Goal: Information Seeking & Learning: Learn about a topic

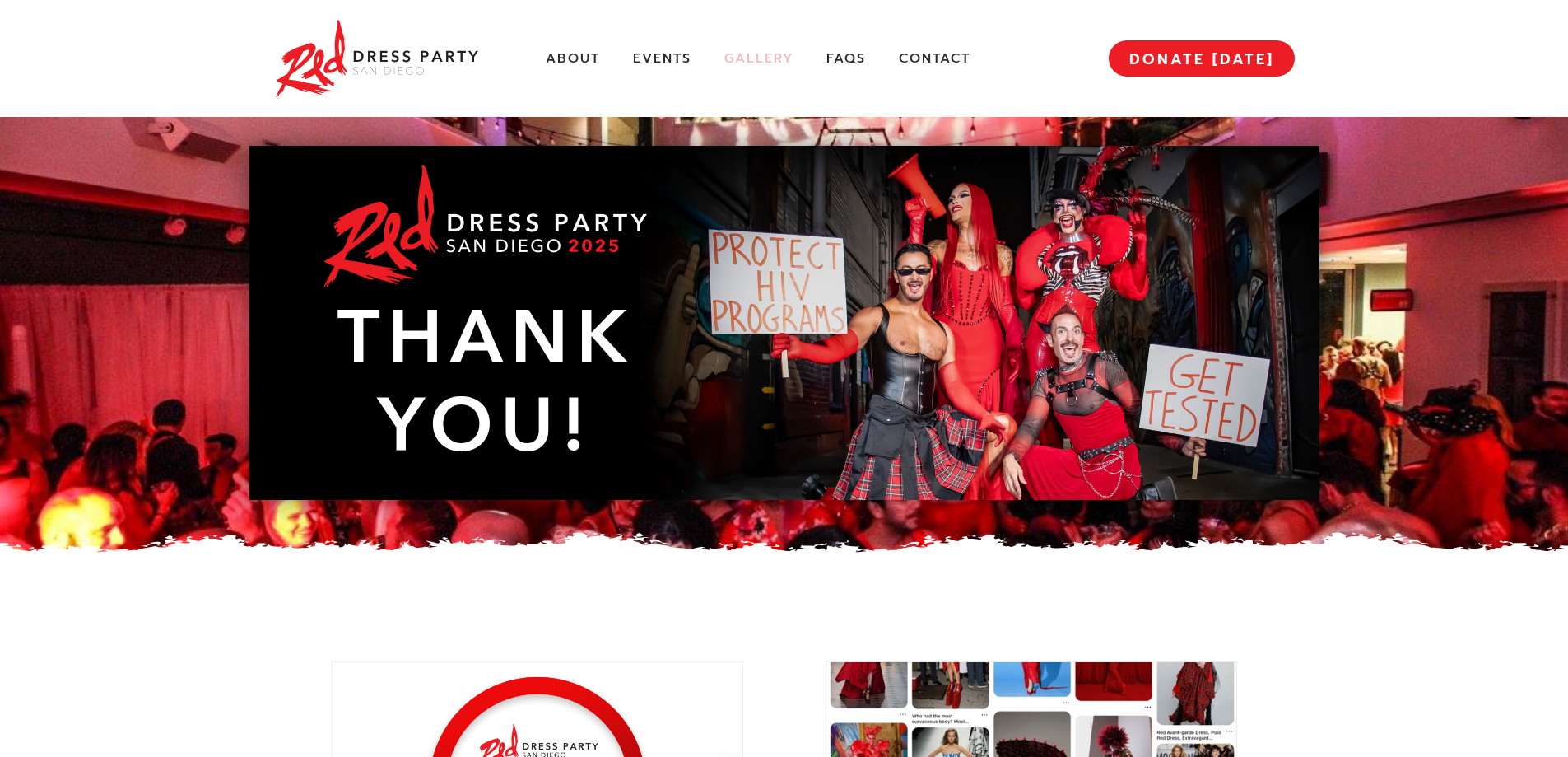
click at [752, 55] on link "Gallery" at bounding box center [758, 59] width 69 height 18
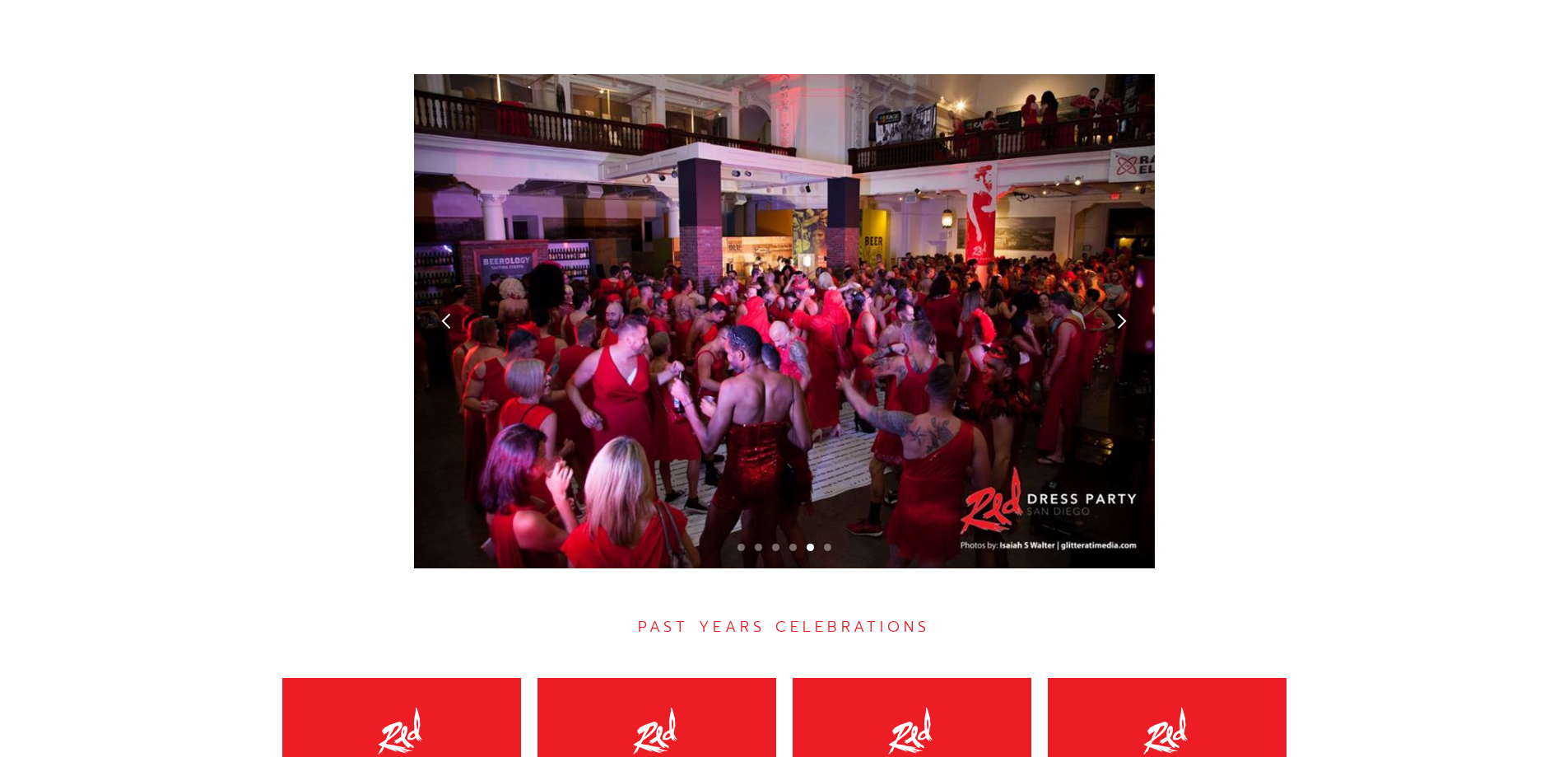
scroll to position [4603, 0]
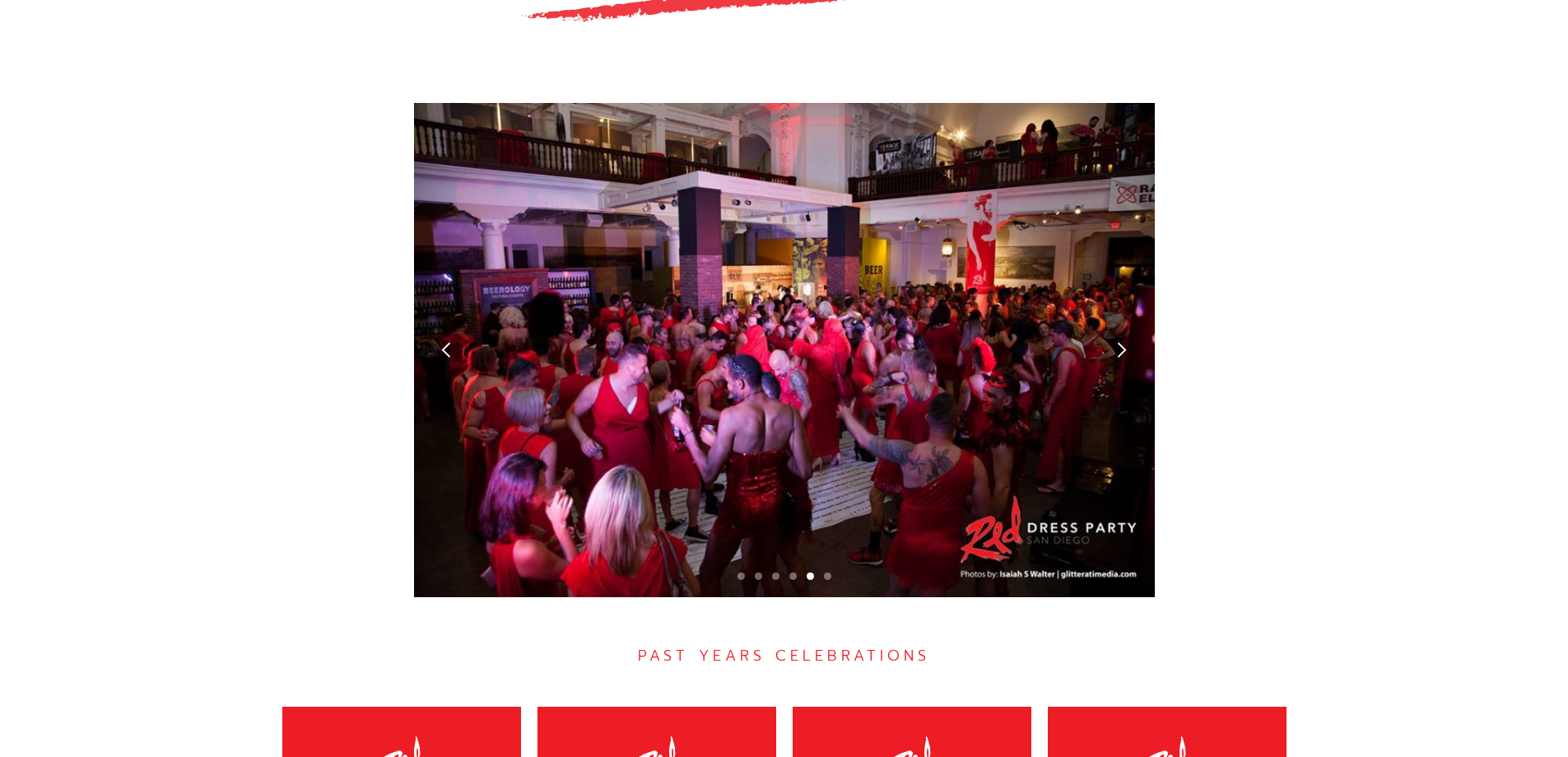
click at [1127, 341] on div "next slide" at bounding box center [1122, 349] width 18 height 18
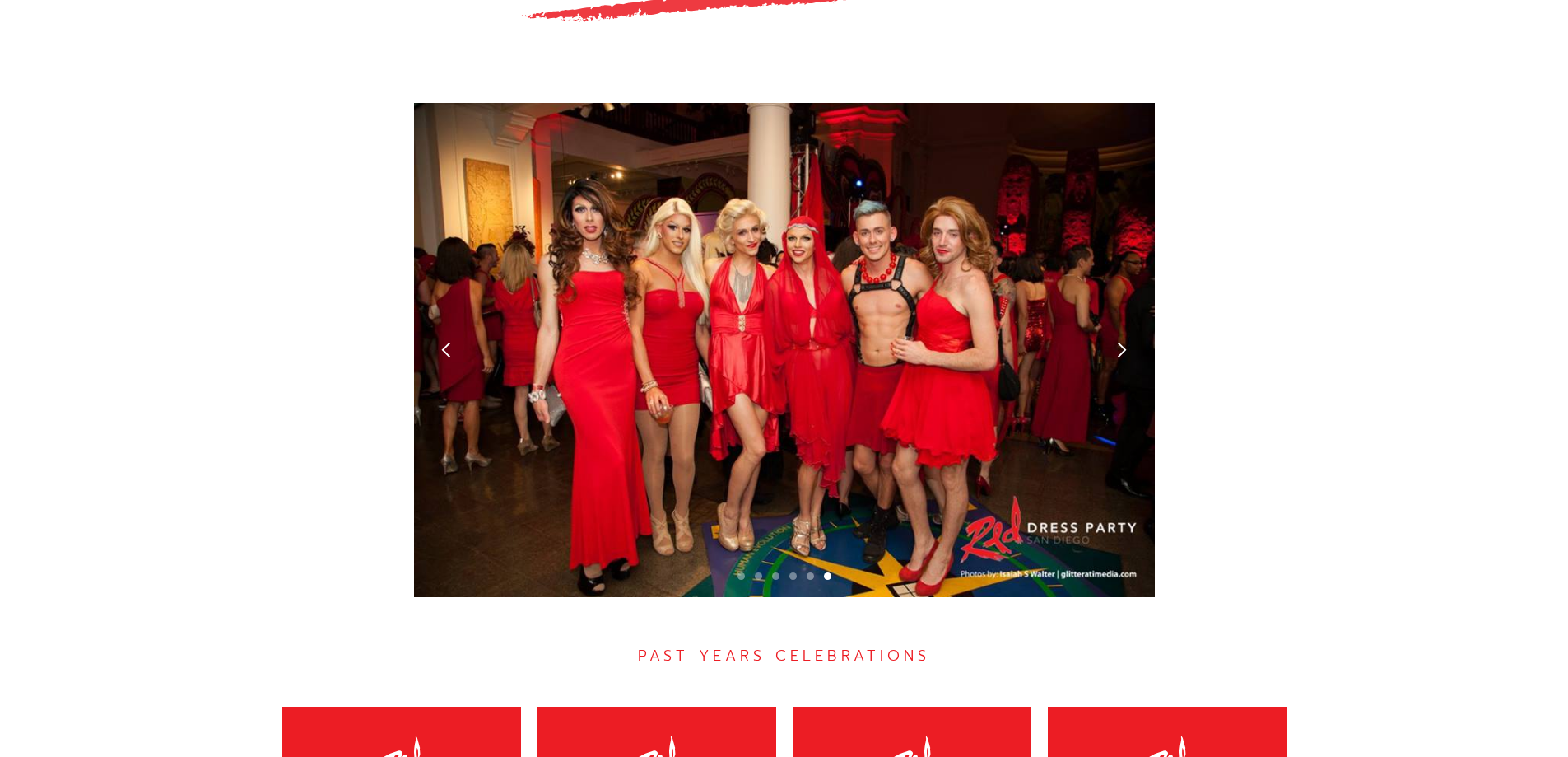
click at [1126, 341] on div "next slide" at bounding box center [1122, 349] width 18 height 18
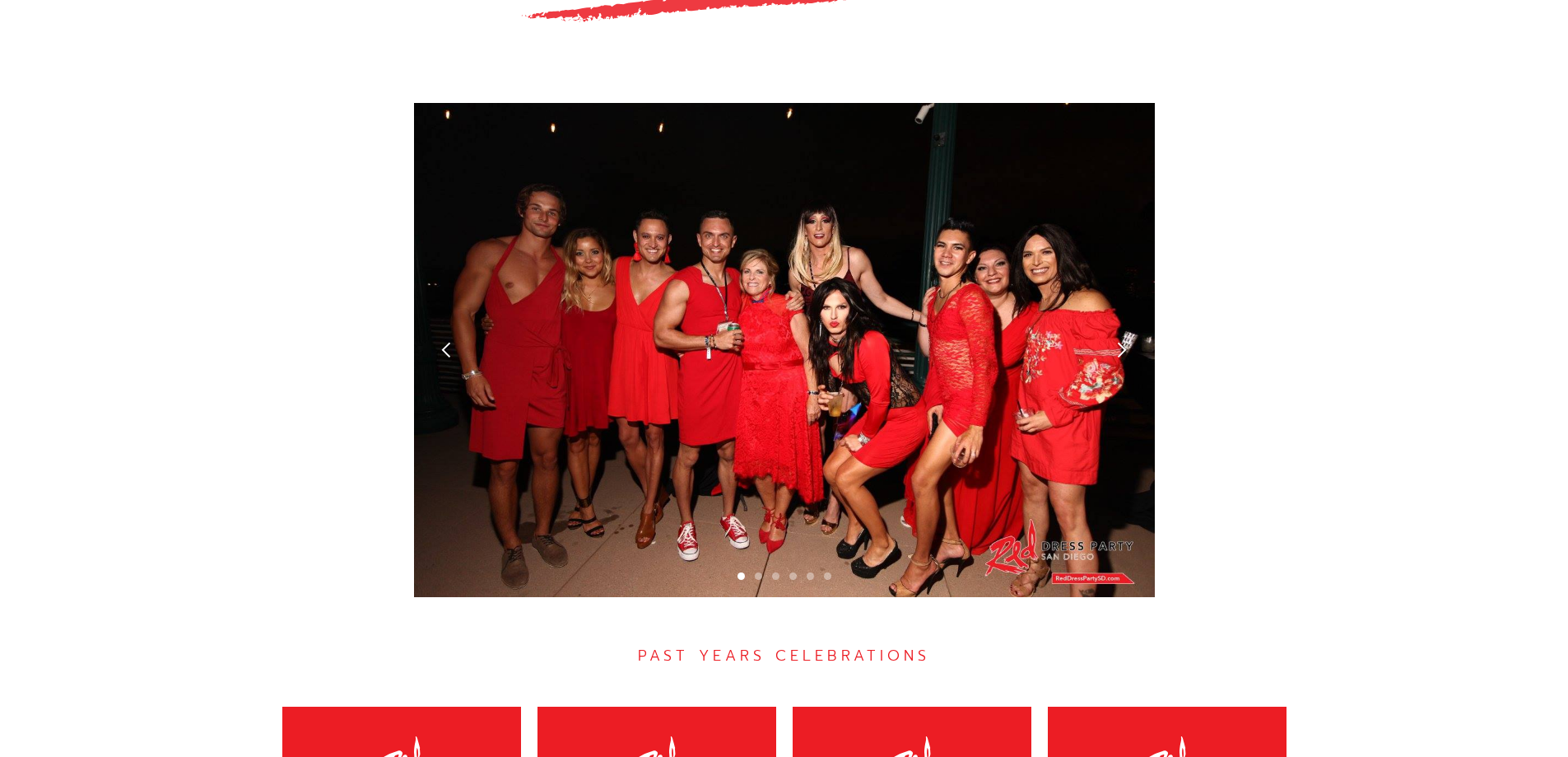
click at [1121, 341] on div "next slide" at bounding box center [1122, 349] width 18 height 18
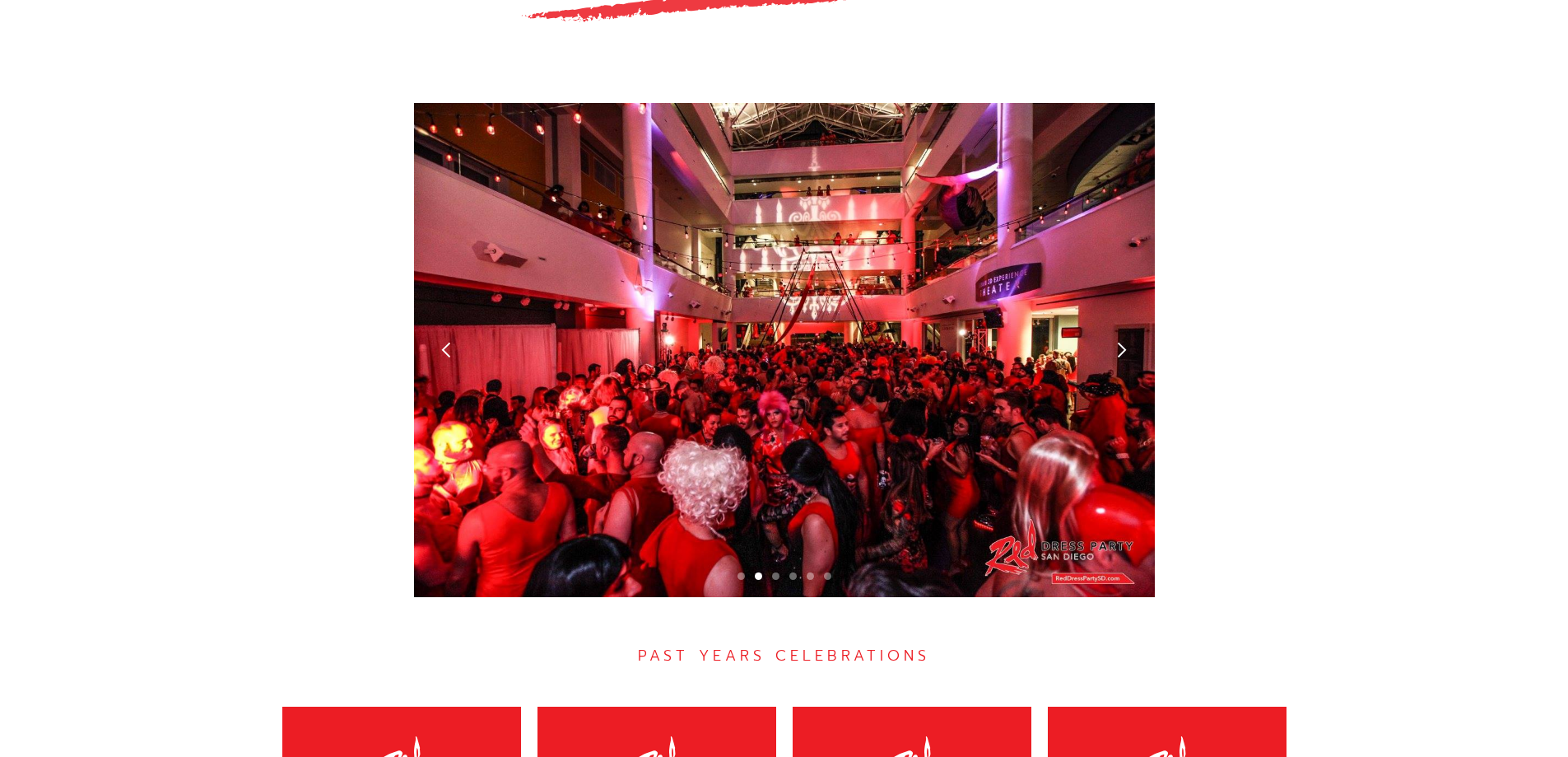
click at [451, 341] on div "previous slide" at bounding box center [446, 349] width 18 height 18
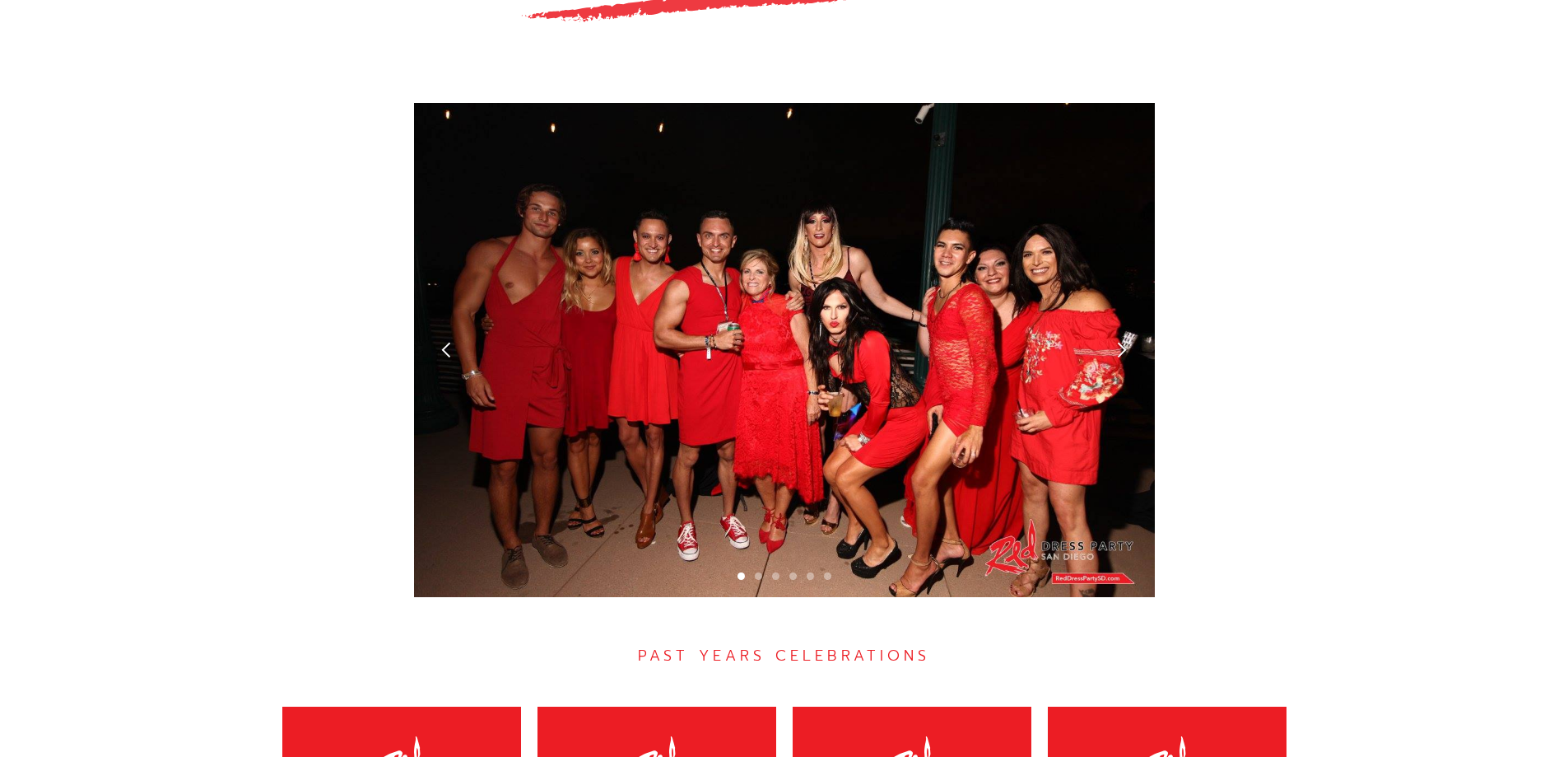
click at [1127, 341] on div "next slide" at bounding box center [1122, 349] width 18 height 18
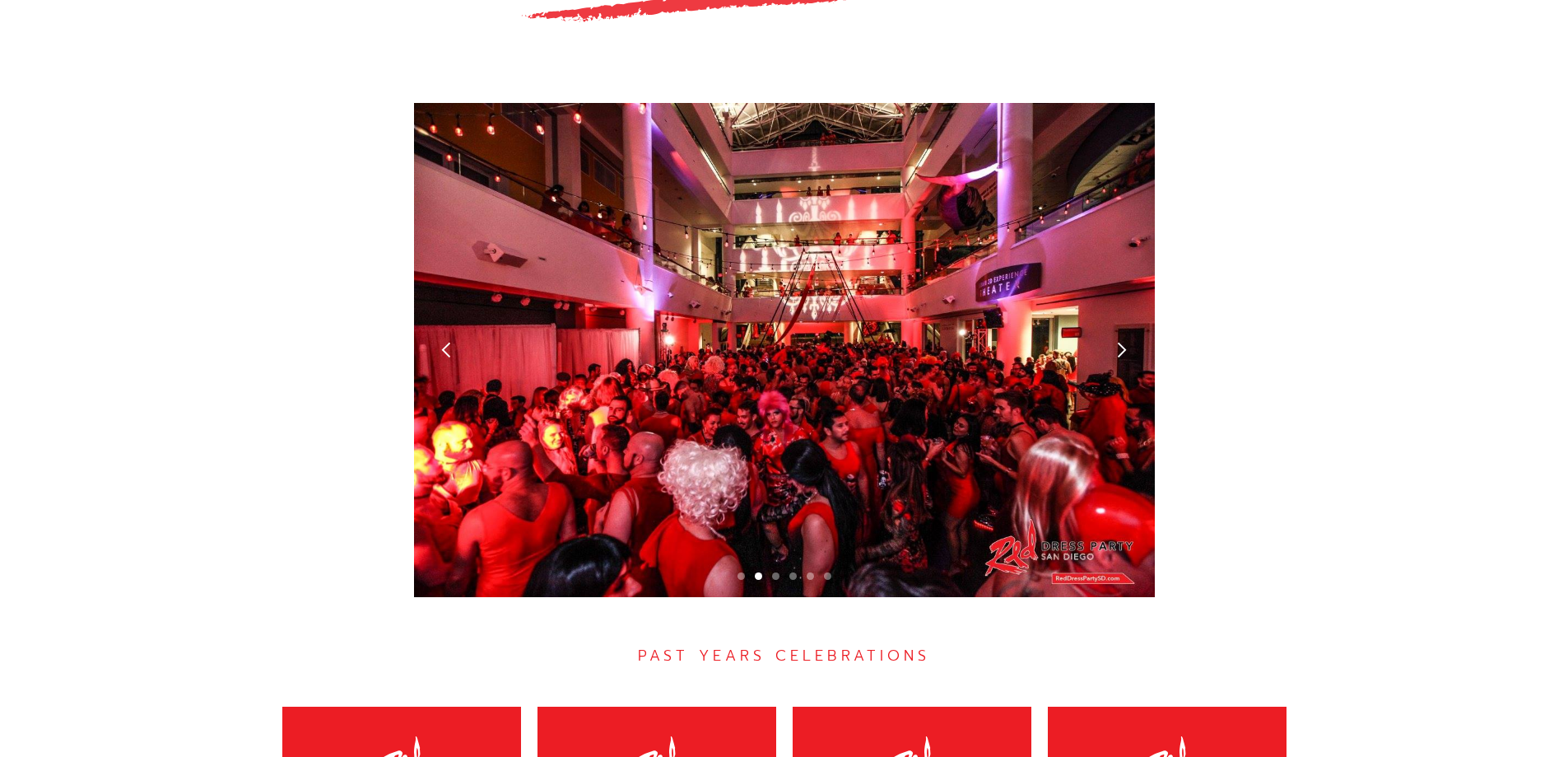
click at [1127, 341] on div "next slide" at bounding box center [1122, 349] width 18 height 18
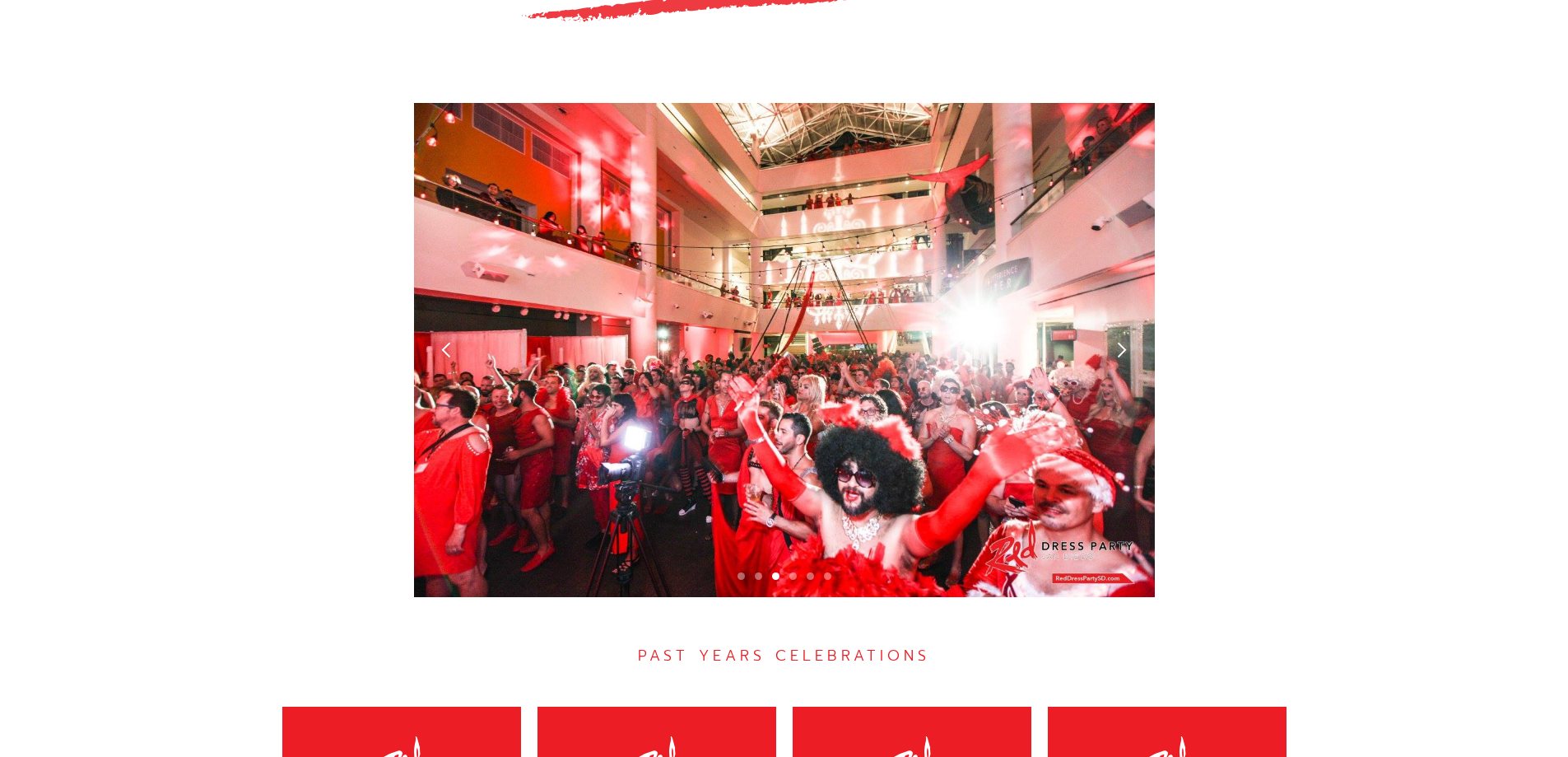
click at [1127, 341] on div "next slide" at bounding box center [1122, 349] width 18 height 18
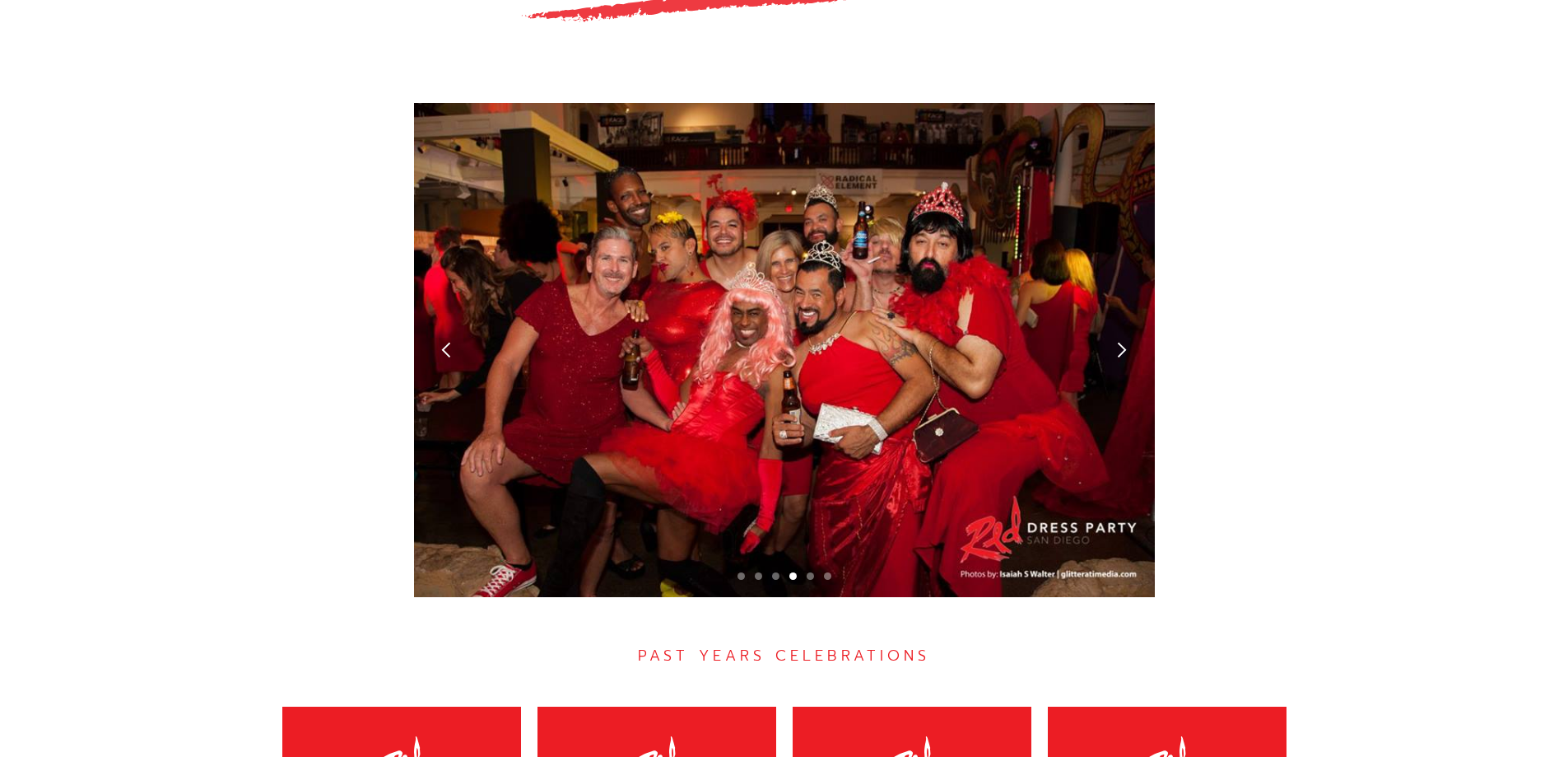
click at [1127, 341] on div "next slide" at bounding box center [1122, 349] width 18 height 18
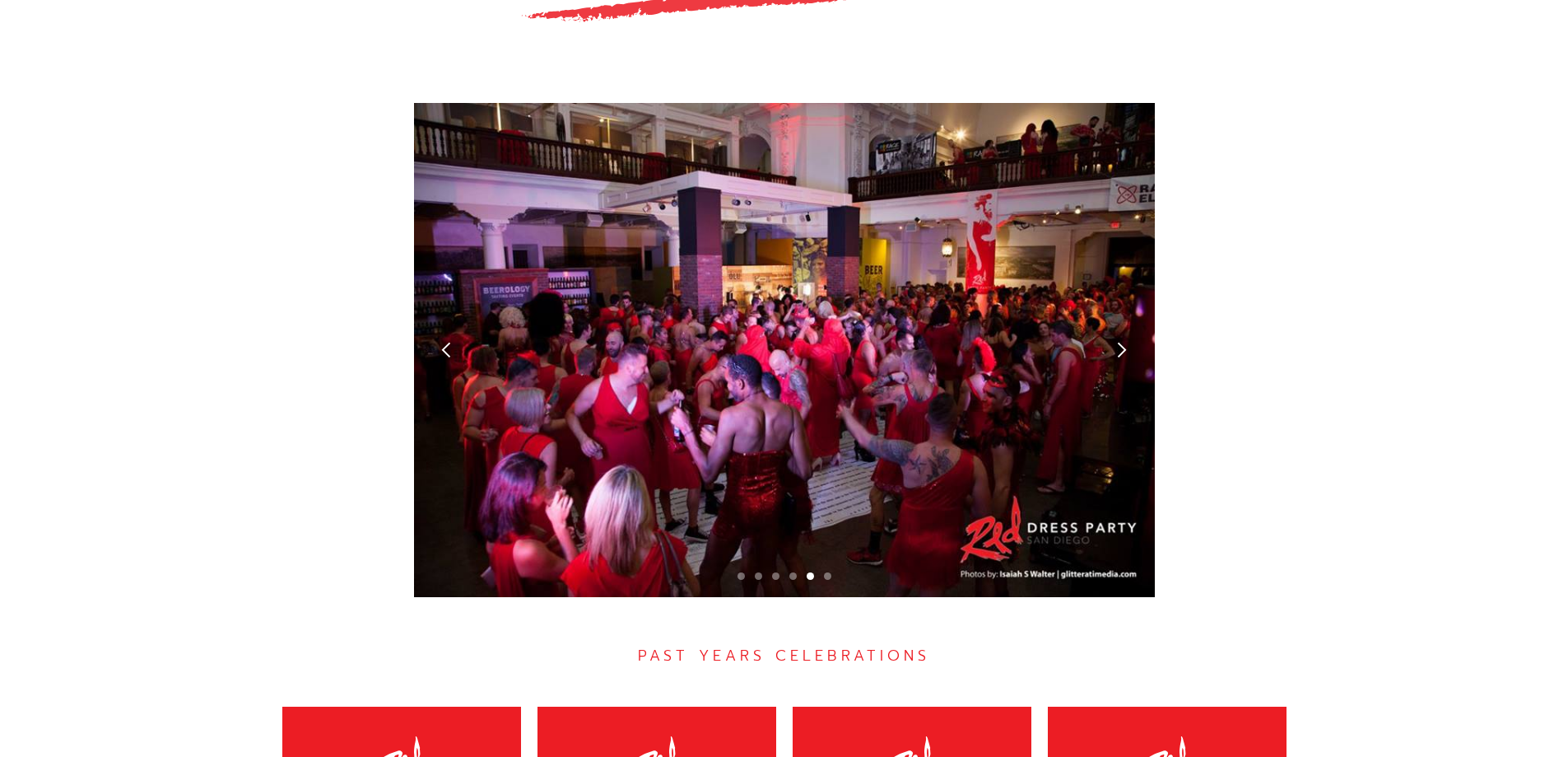
click at [1127, 341] on div "next slide" at bounding box center [1122, 349] width 18 height 18
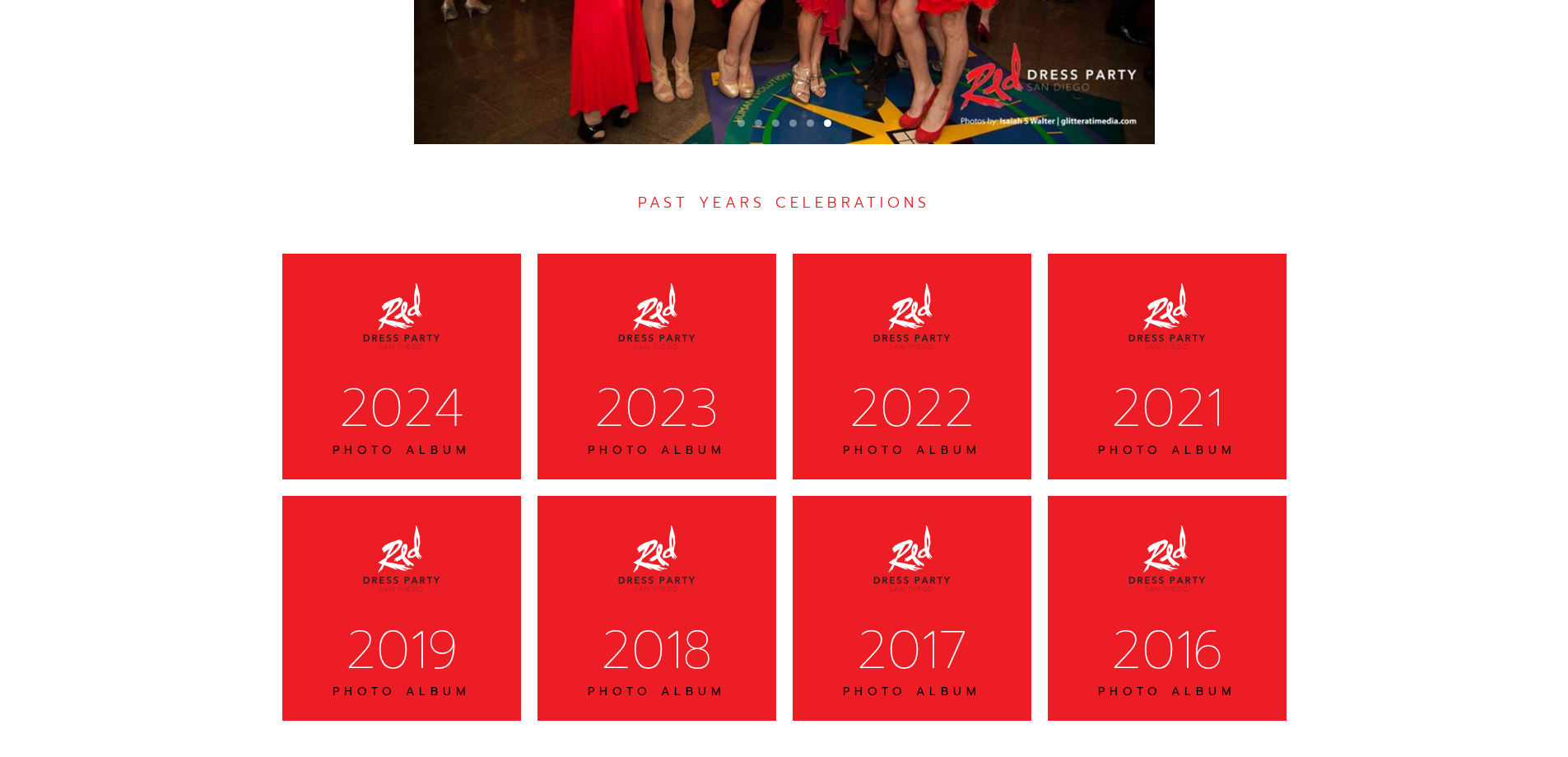
scroll to position [5098, 0]
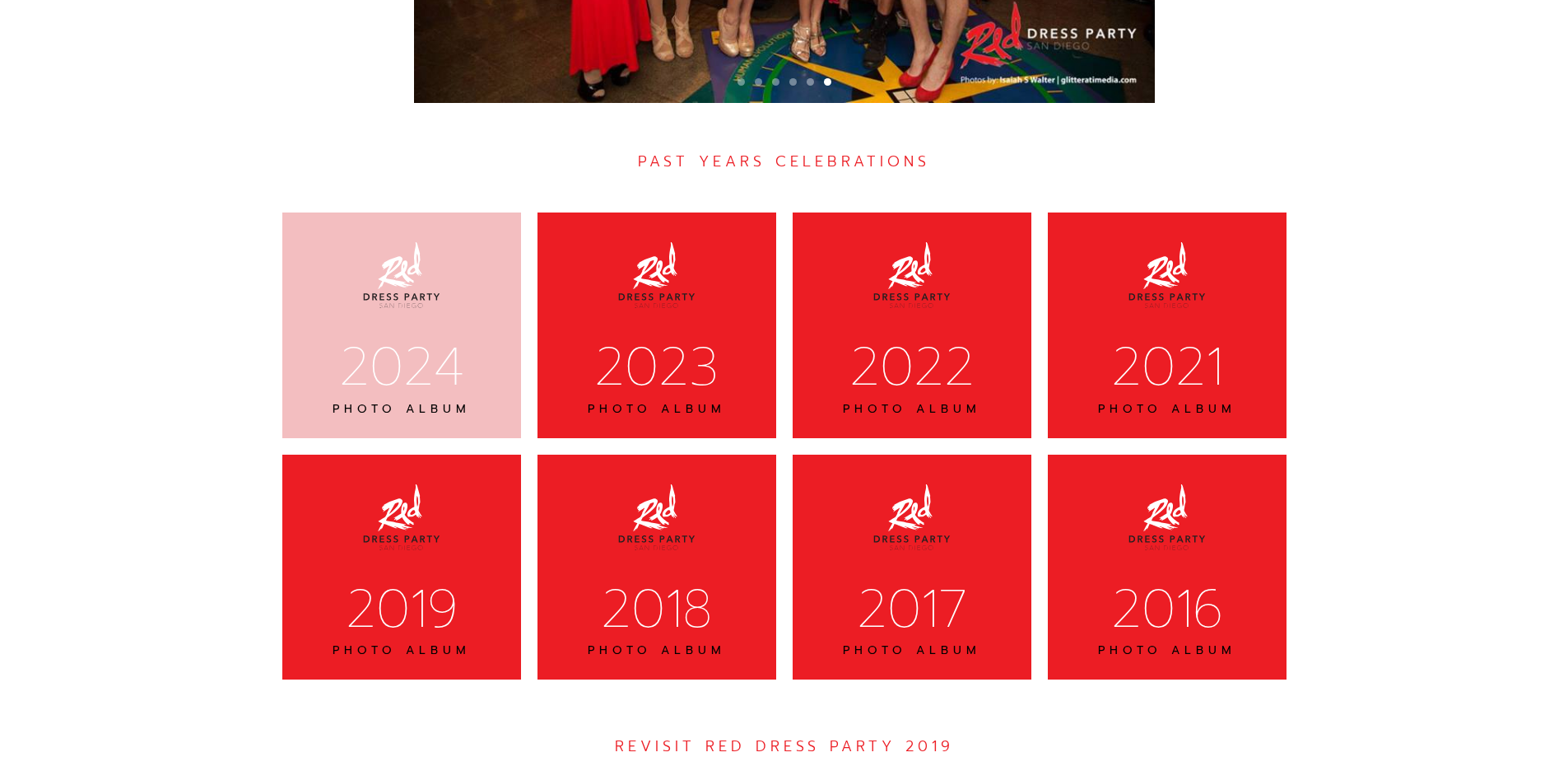
click at [497, 254] on div "2024 PHOTO ALBUM" at bounding box center [402, 325] width 239 height 225
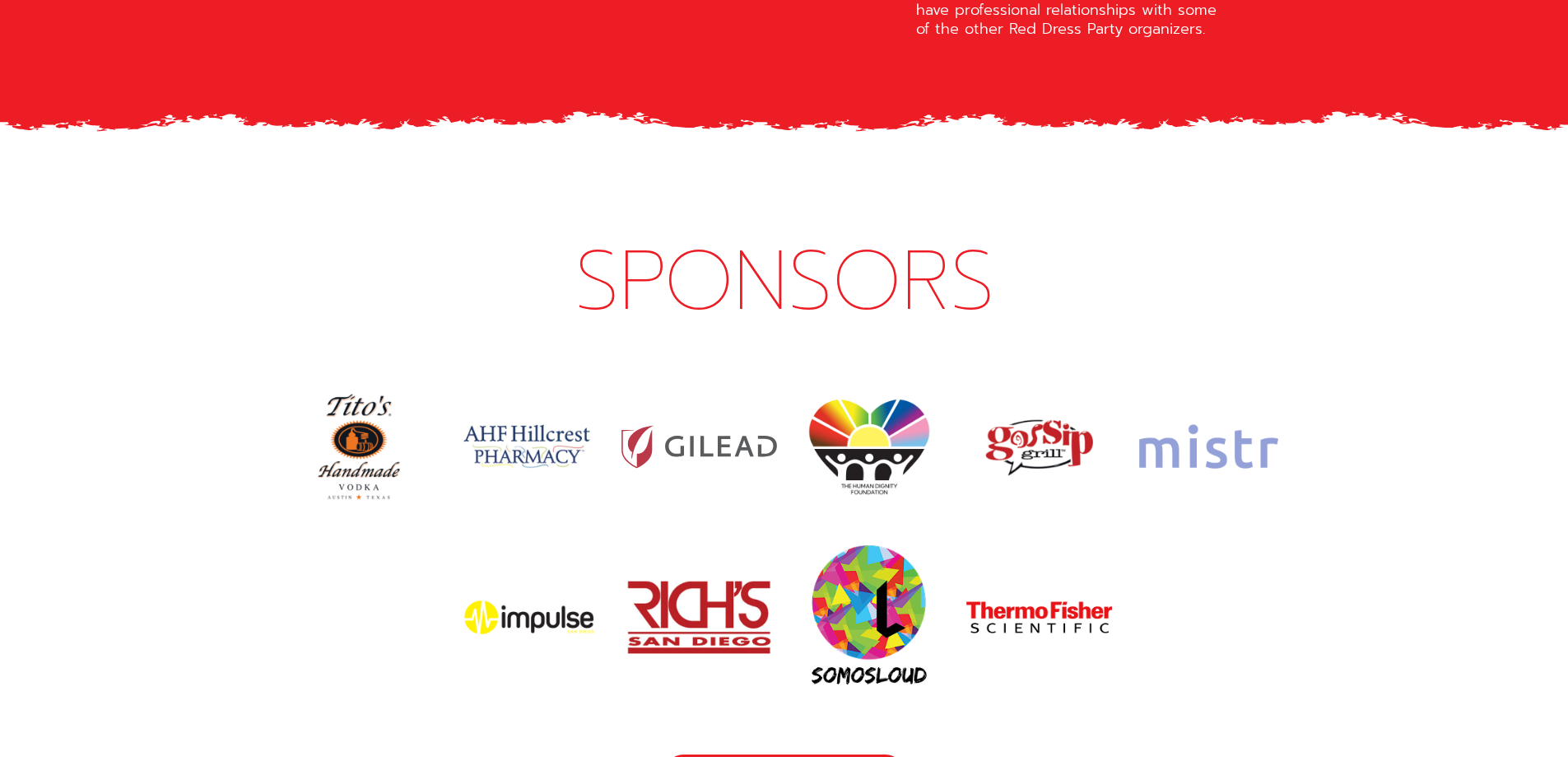
scroll to position [7403, 0]
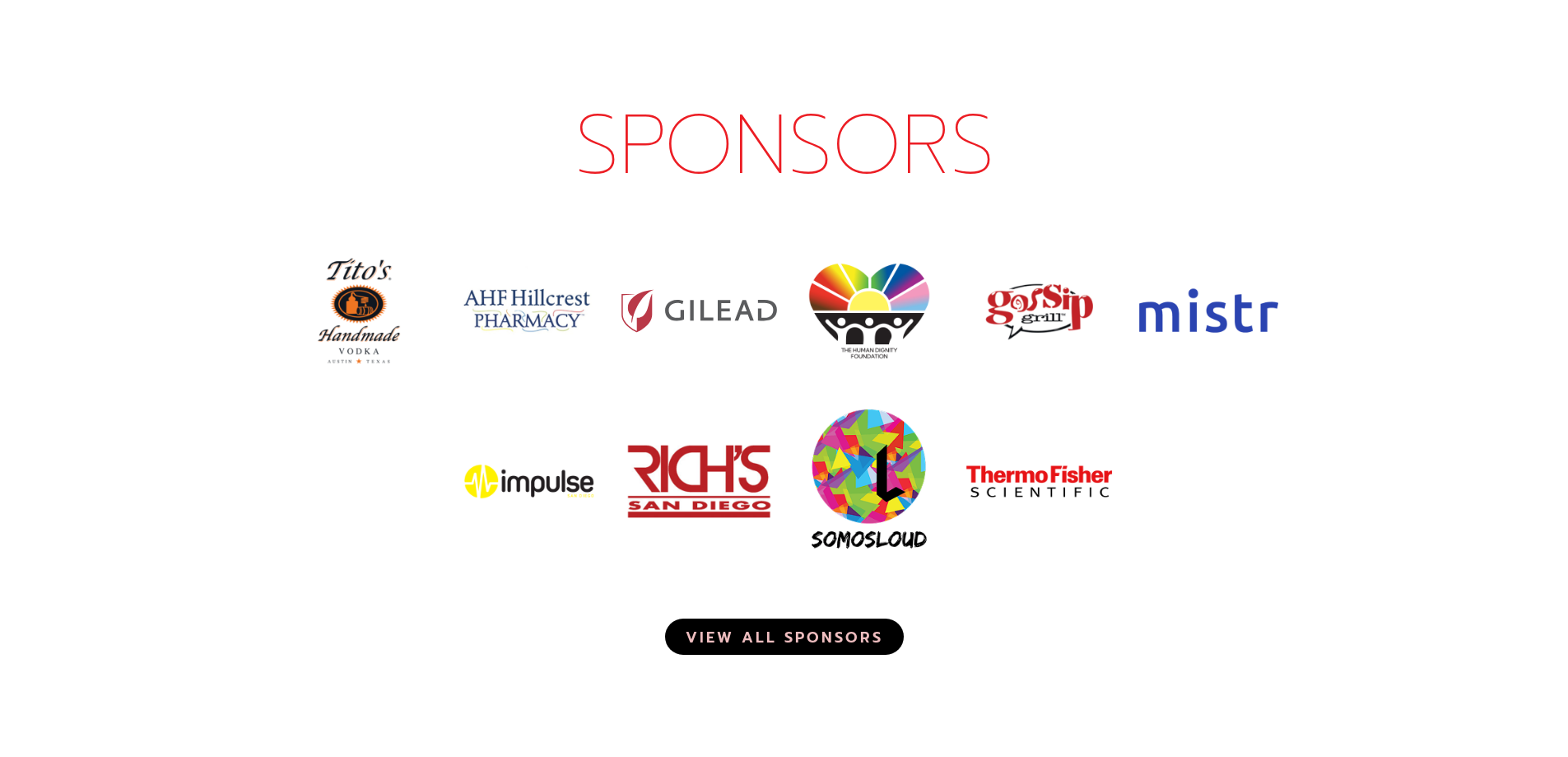
click at [843, 618] on link "VIEW ALL SPONSORS" at bounding box center [784, 636] width 239 height 36
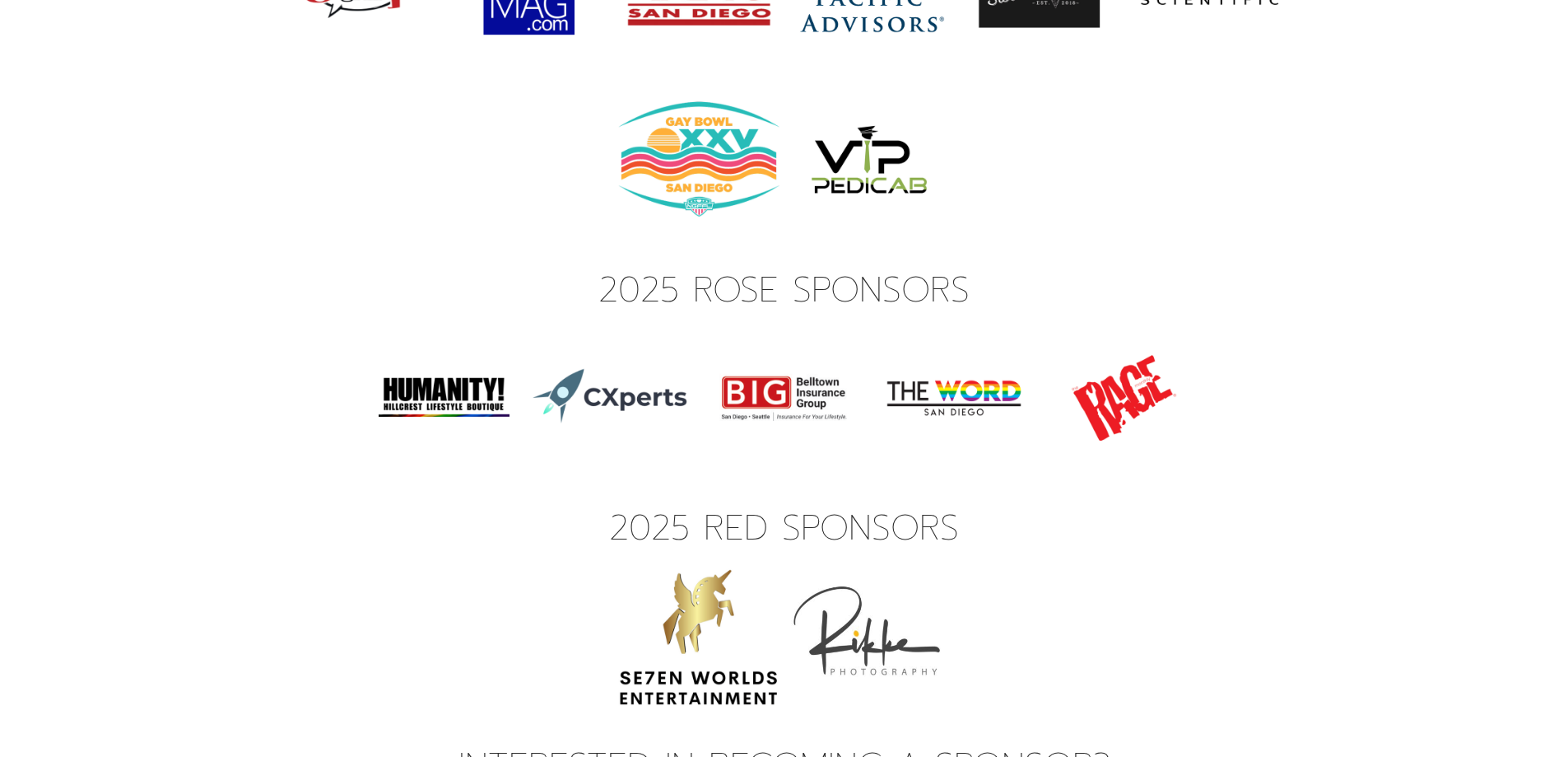
scroll to position [5838, 0]
